Goal: Find specific page/section: Find specific page/section

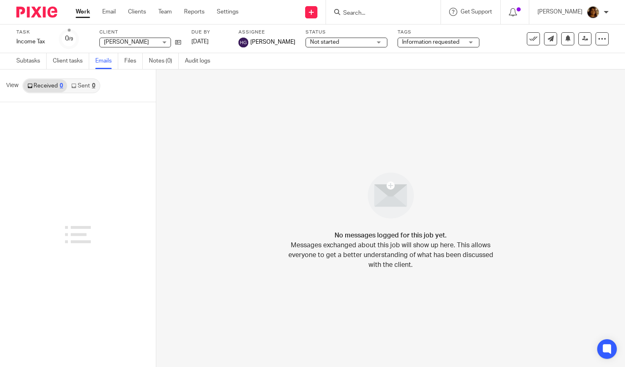
click at [414, 7] on form at bounding box center [385, 12] width 87 height 10
click at [407, 13] on input "Search" at bounding box center [379, 13] width 74 height 7
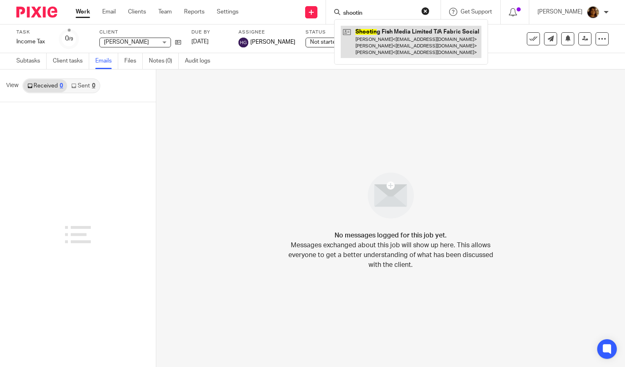
type input "shootin"
click at [398, 45] on link at bounding box center [410, 42] width 141 height 32
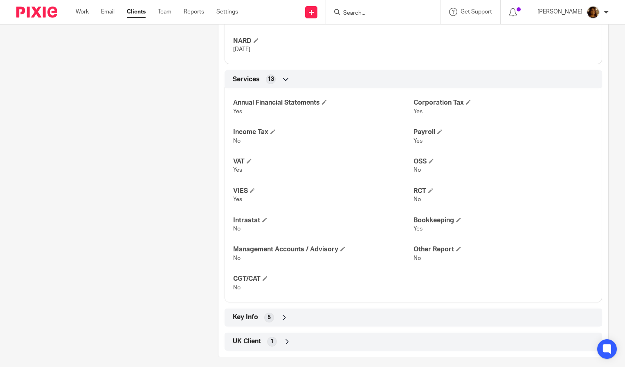
scroll to position [385, 0]
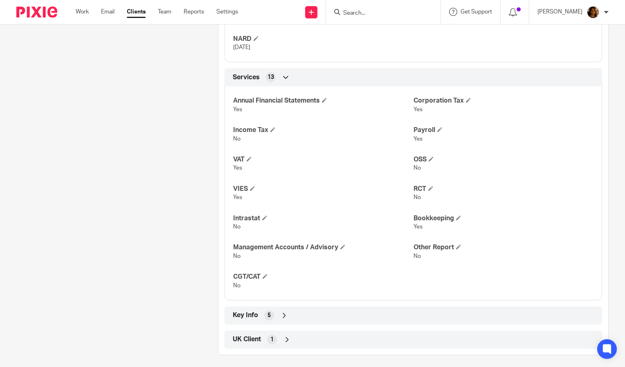
click at [354, 321] on div "Key Info 5" at bounding box center [413, 316] width 365 height 14
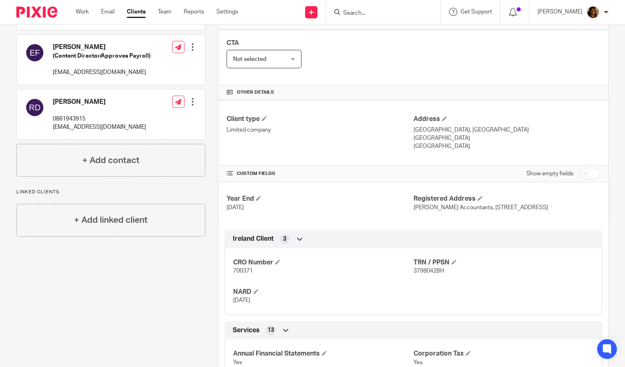
scroll to position [0, 0]
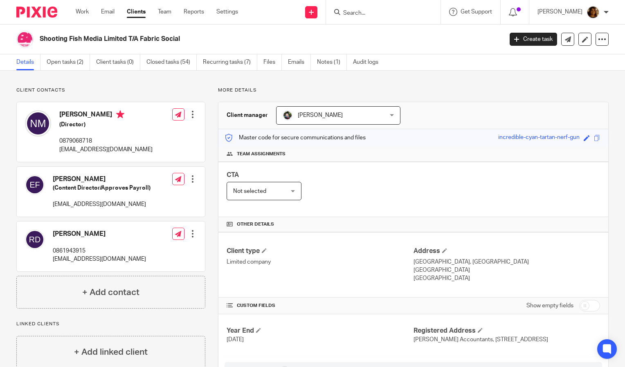
click at [360, 17] on form at bounding box center [385, 12] width 87 height 10
click at [360, 12] on input "Search" at bounding box center [379, 13] width 74 height 7
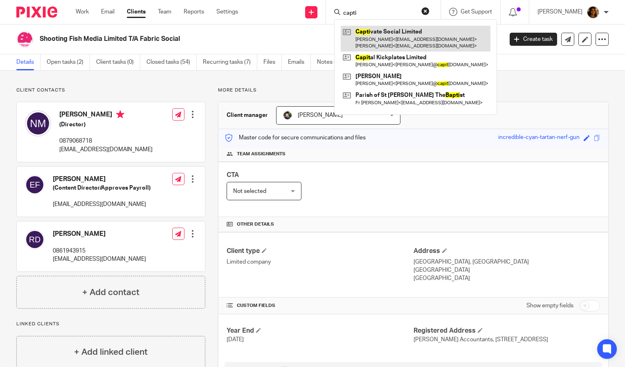
type input "capti"
click at [383, 37] on link at bounding box center [415, 38] width 150 height 25
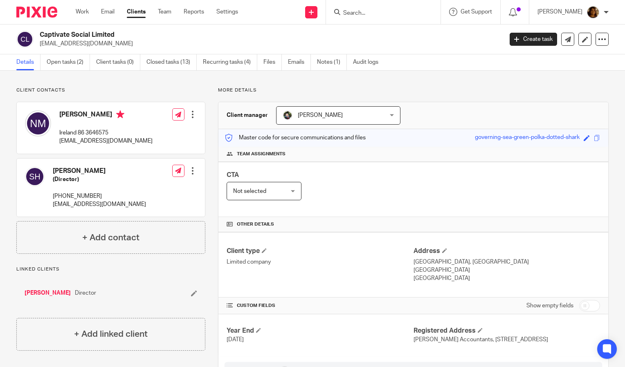
click at [368, 14] on input "Search" at bounding box center [379, 13] width 74 height 7
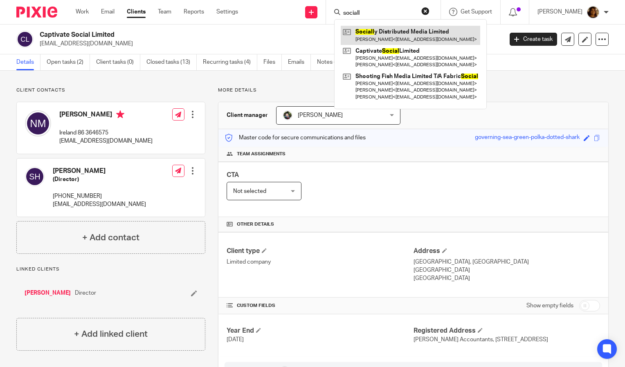
type input "sociall"
click at [374, 33] on link at bounding box center [409, 35] width 139 height 19
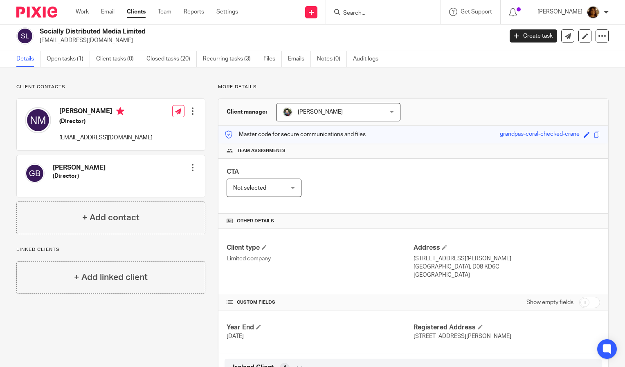
scroll to position [3, 0]
click at [396, 12] on input "Search" at bounding box center [379, 13] width 74 height 7
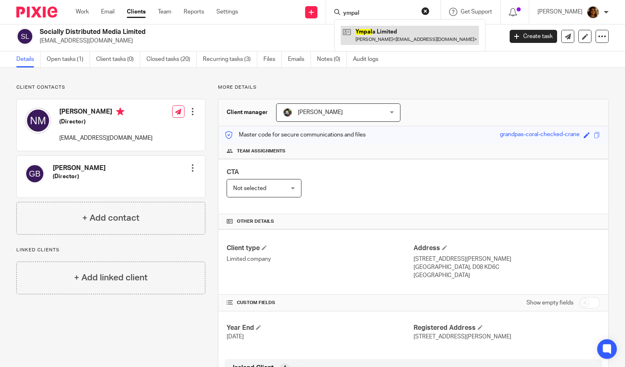
type input "ympal"
click at [394, 33] on link at bounding box center [409, 35] width 138 height 19
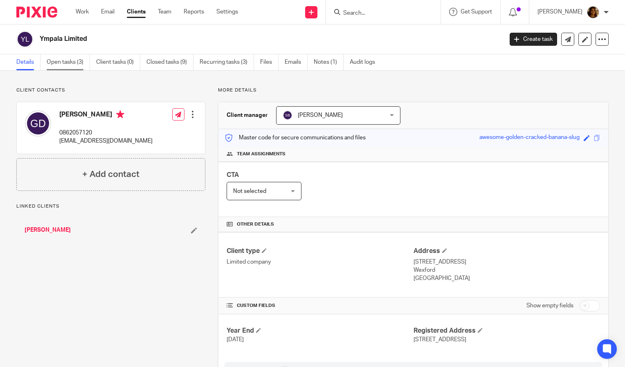
click at [74, 63] on link "Open tasks (3)" at bounding box center [68, 62] width 43 height 16
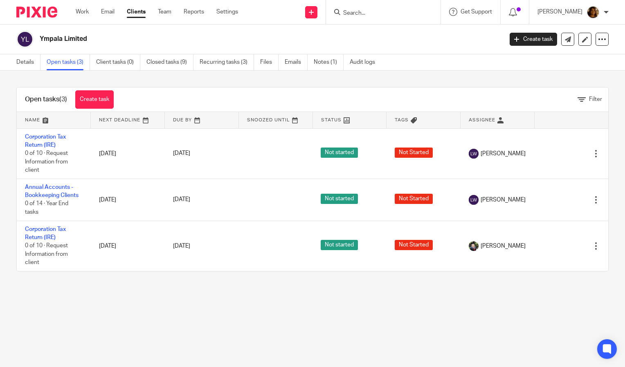
click at [363, 13] on input "Search" at bounding box center [379, 13] width 74 height 7
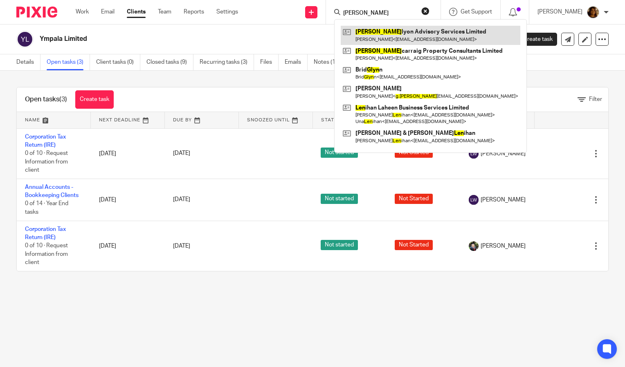
type input "[PERSON_NAME]"
click at [376, 38] on link at bounding box center [429, 35] width 179 height 19
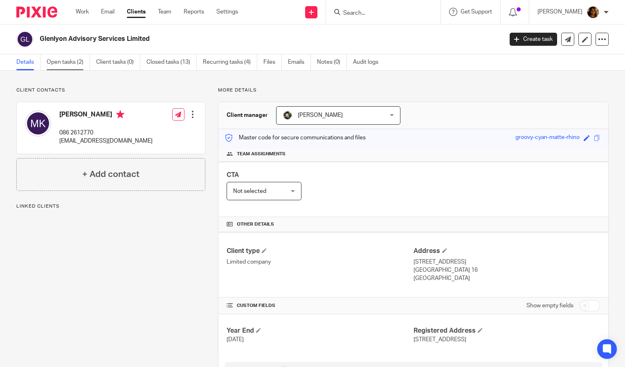
click at [77, 65] on link "Open tasks (2)" at bounding box center [68, 62] width 43 height 16
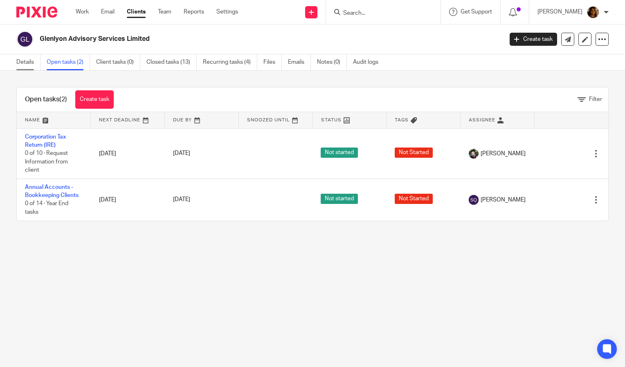
click at [26, 62] on link "Details" at bounding box center [28, 62] width 24 height 16
